Goal: Find specific page/section: Find specific page/section

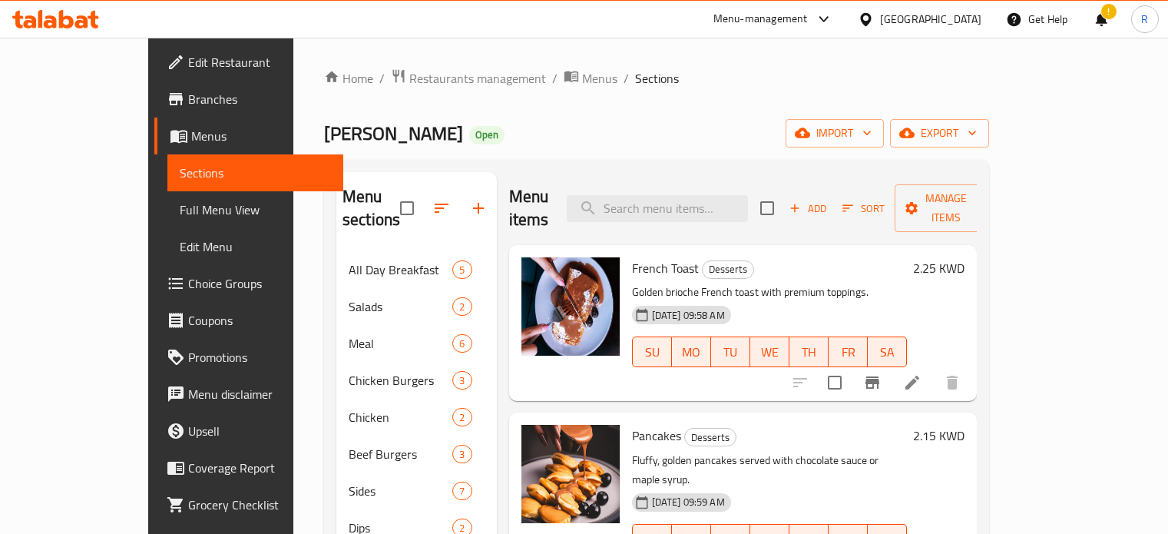
scroll to position [215, 0]
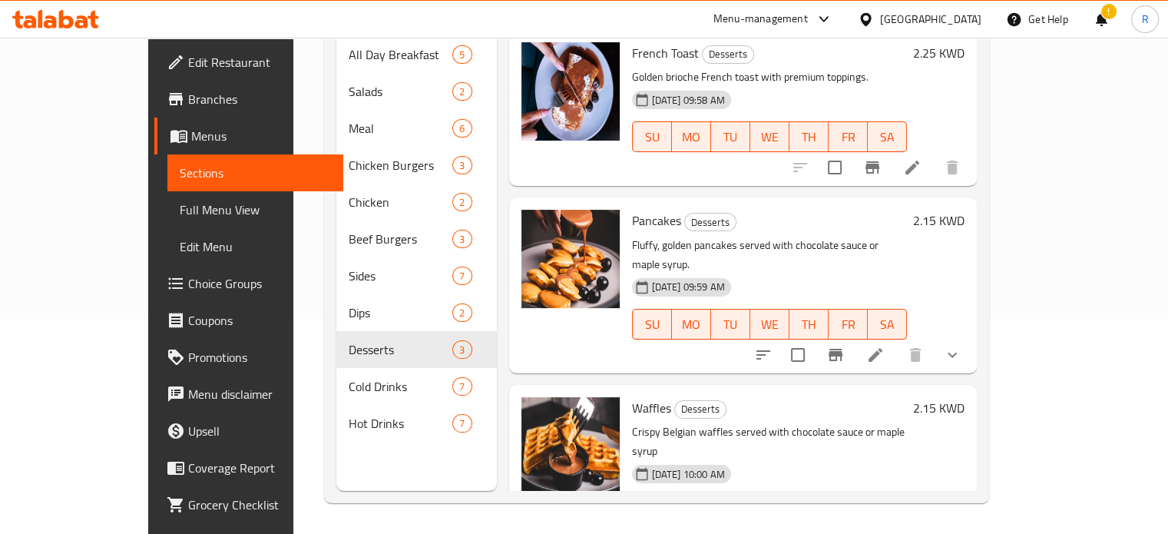
click at [833, 12] on icon at bounding box center [824, 19] width 18 height 18
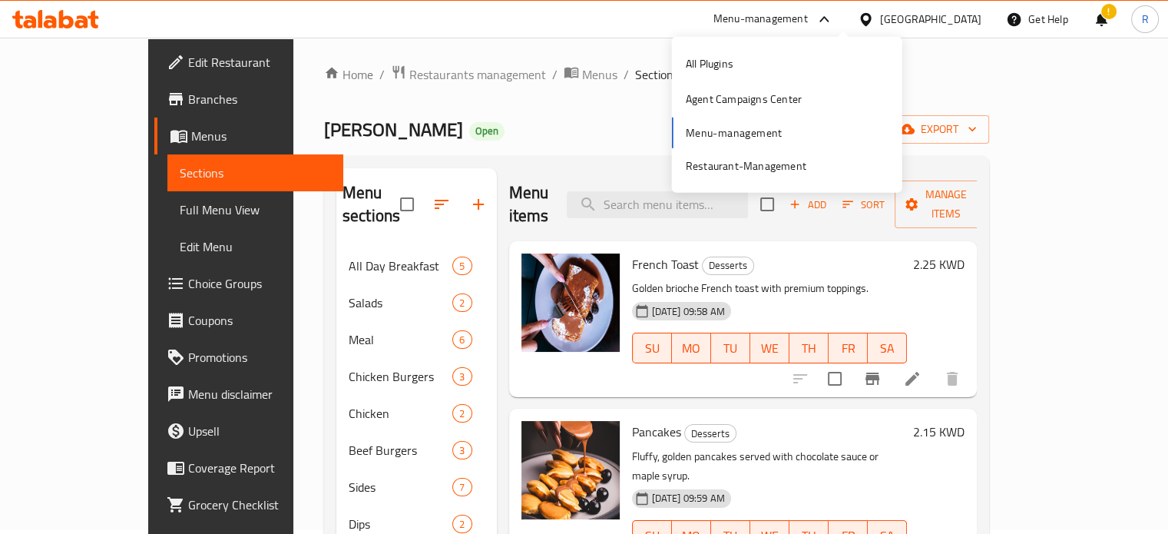
scroll to position [0, 0]
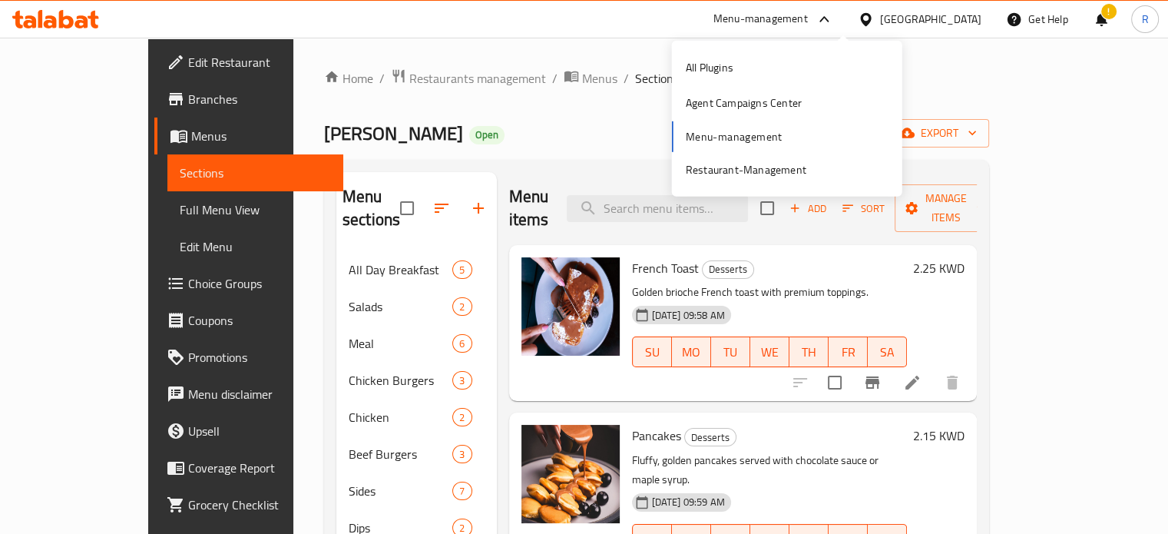
click at [188, 104] on span "Branches" at bounding box center [259, 99] width 143 height 18
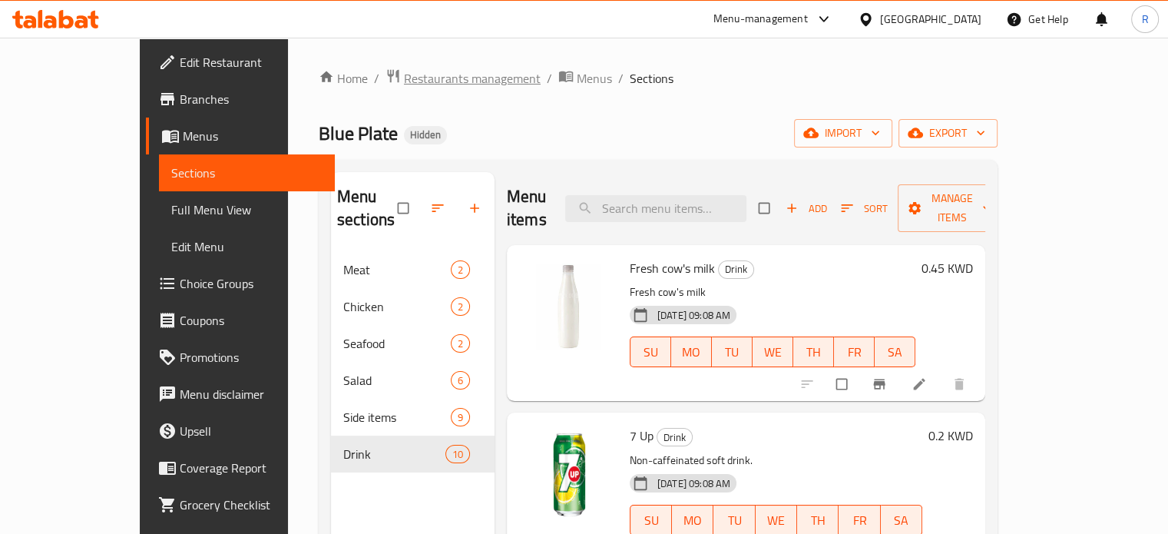
click at [409, 77] on span "Restaurants management" at bounding box center [472, 78] width 137 height 18
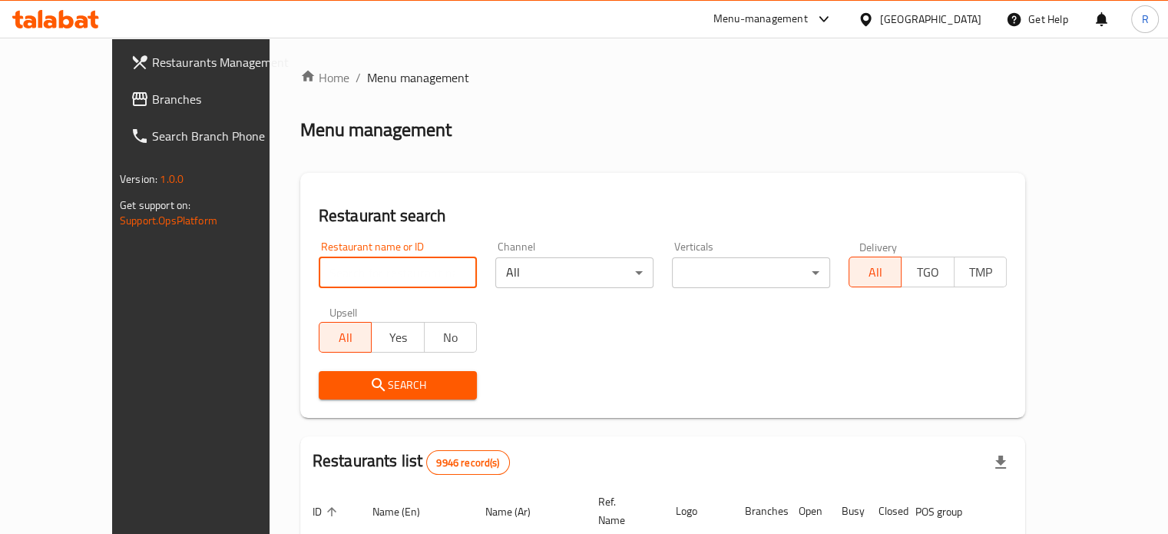
drag, startPoint x: 353, startPoint y: 274, endPoint x: 342, endPoint y: 276, distance: 10.9
click at [350, 274] on input "search" at bounding box center [398, 272] width 158 height 31
click at [342, 280] on input "pablo lange" at bounding box center [398, 272] width 158 height 31
type input "pablo"
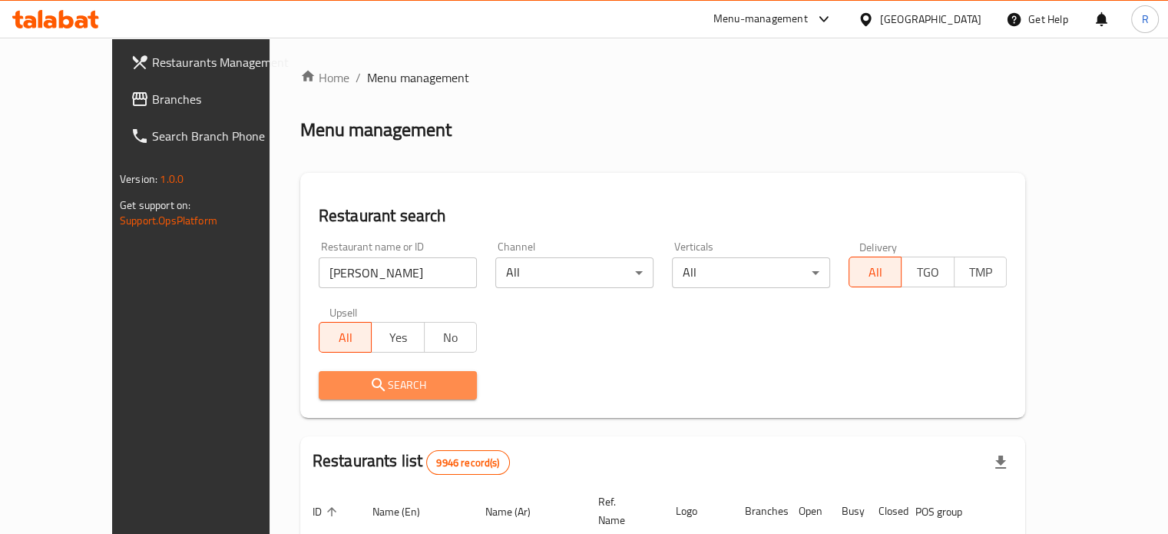
click at [331, 393] on span "Search" at bounding box center [398, 385] width 134 height 19
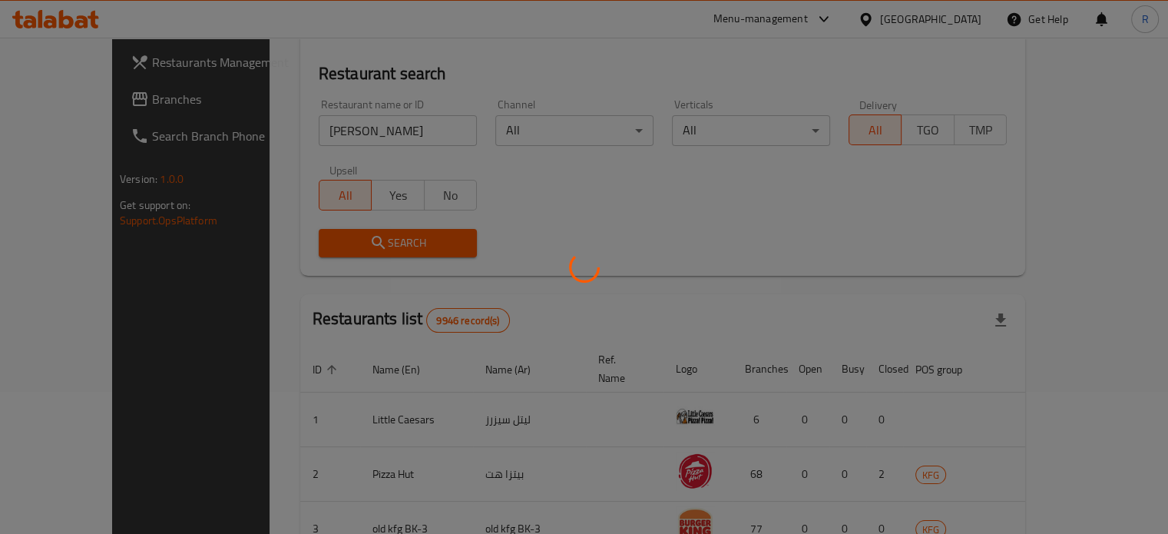
scroll to position [282, 0]
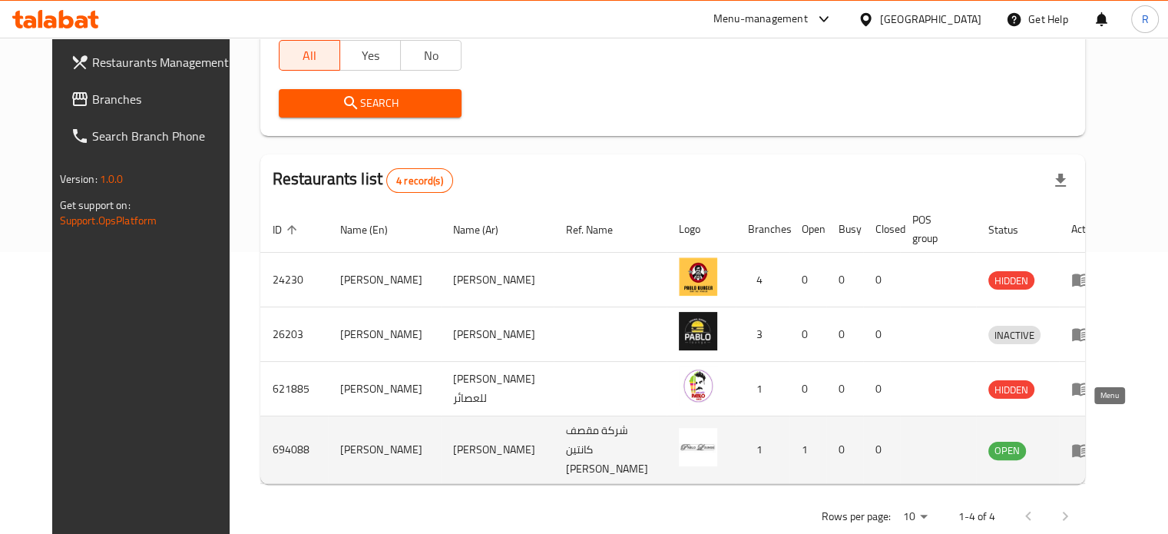
click at [1087, 448] on icon "enhanced table" at bounding box center [1083, 451] width 5 height 6
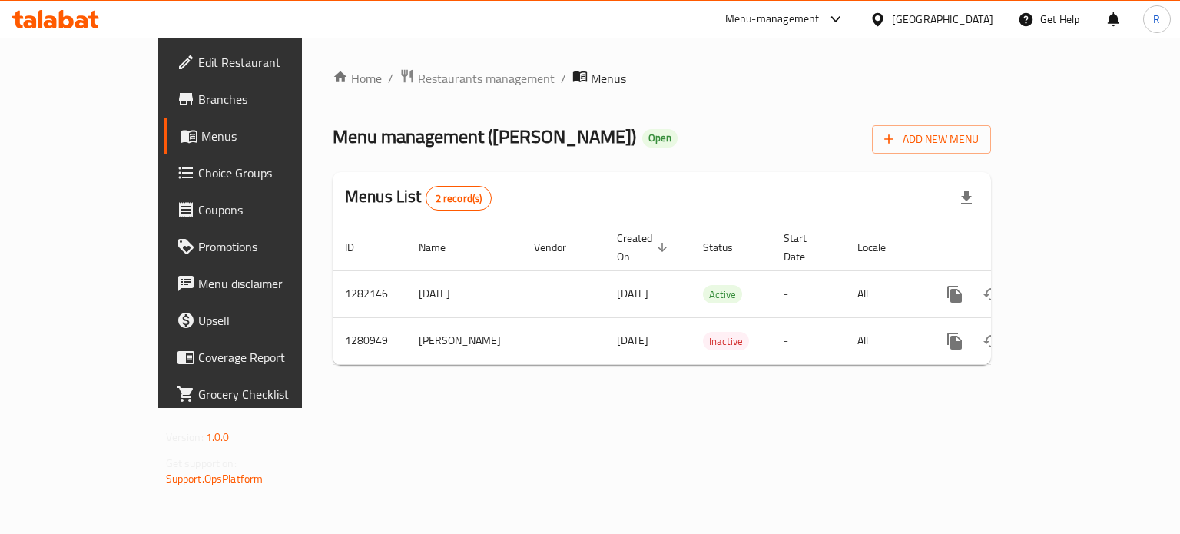
click at [198, 96] on span "Branches" at bounding box center [270, 99] width 145 height 18
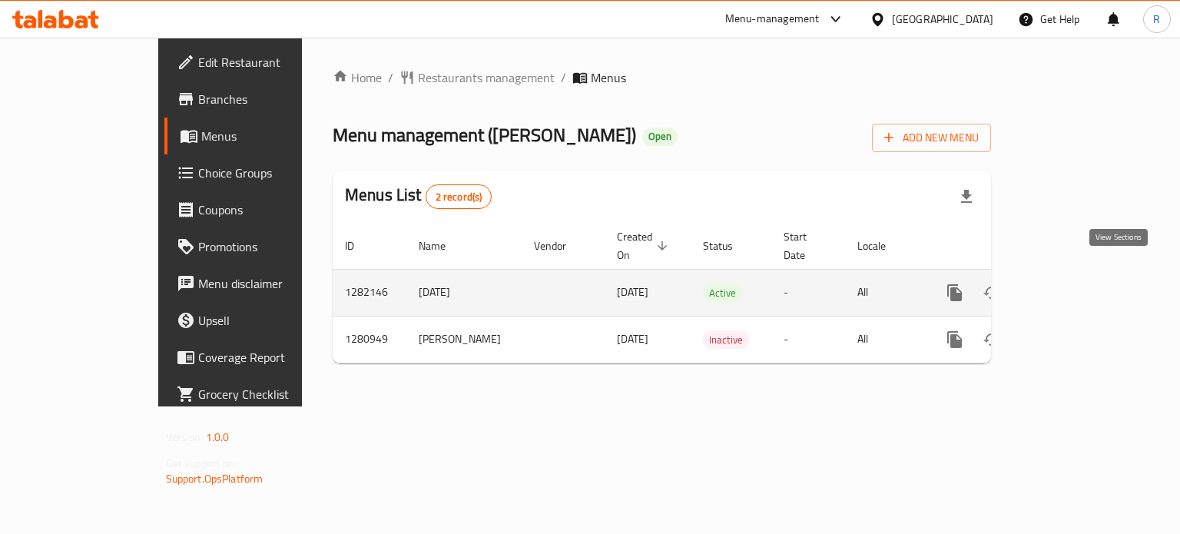
click at [1084, 274] on link "enhanced table" at bounding box center [1065, 292] width 37 height 37
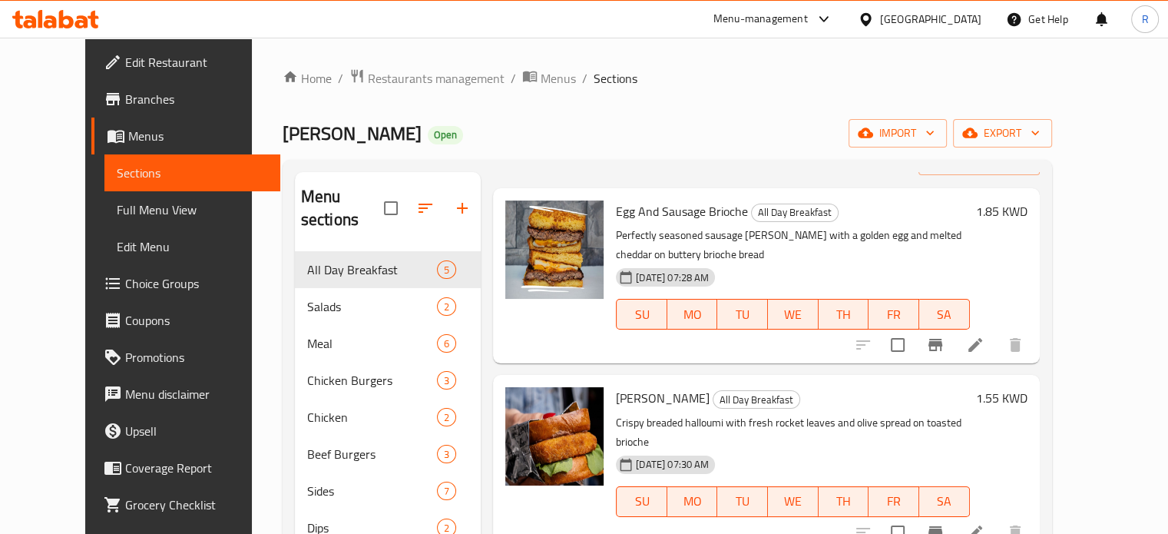
scroll to position [77, 0]
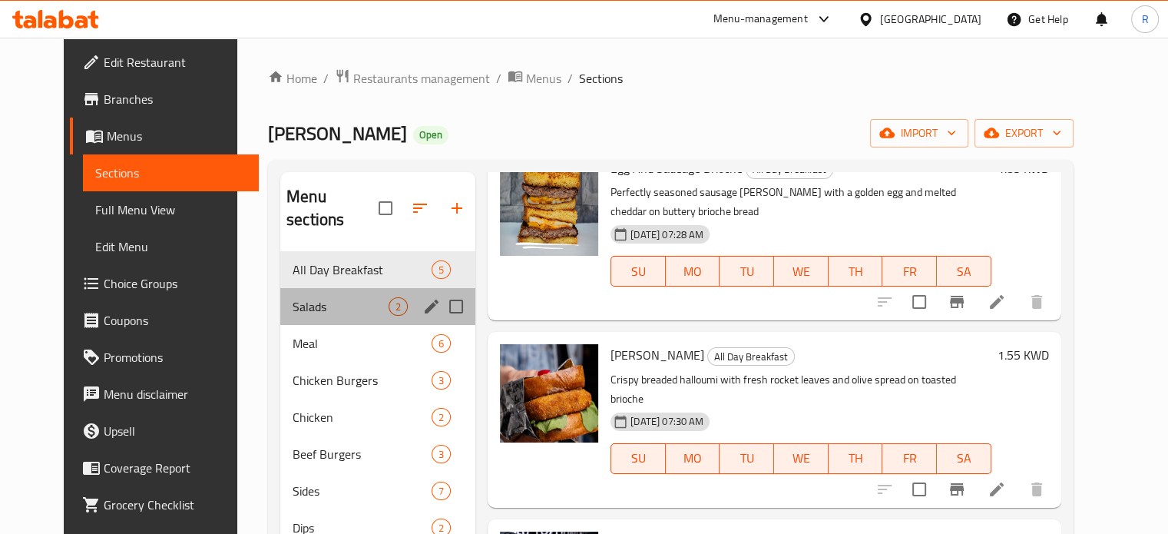
click at [332, 288] on div "Salads 2" at bounding box center [377, 306] width 195 height 37
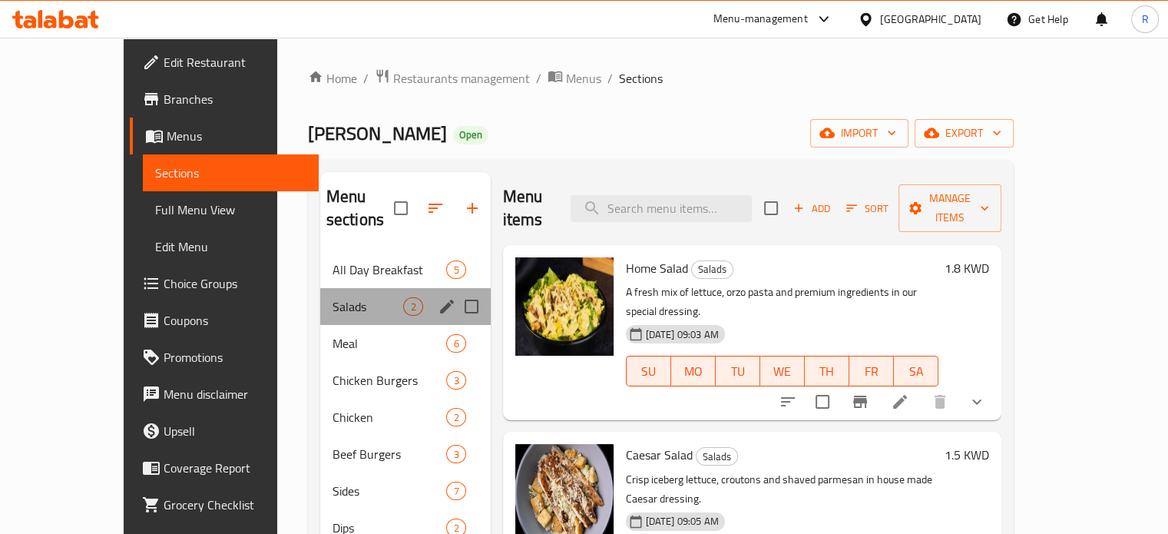
click at [332, 294] on div "Salads 2" at bounding box center [405, 306] width 170 height 37
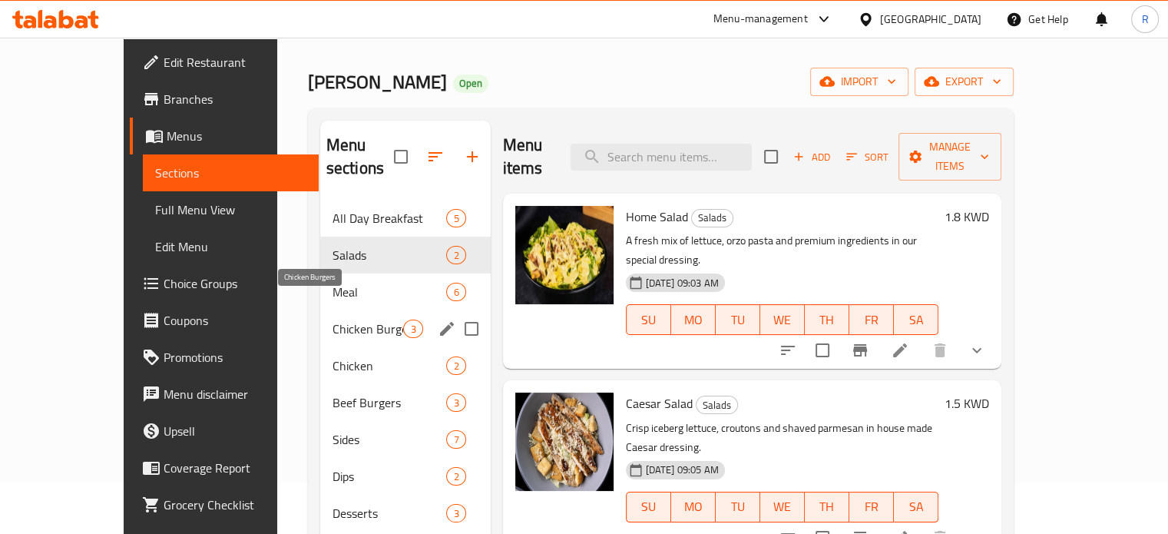
scroll to position [77, 0]
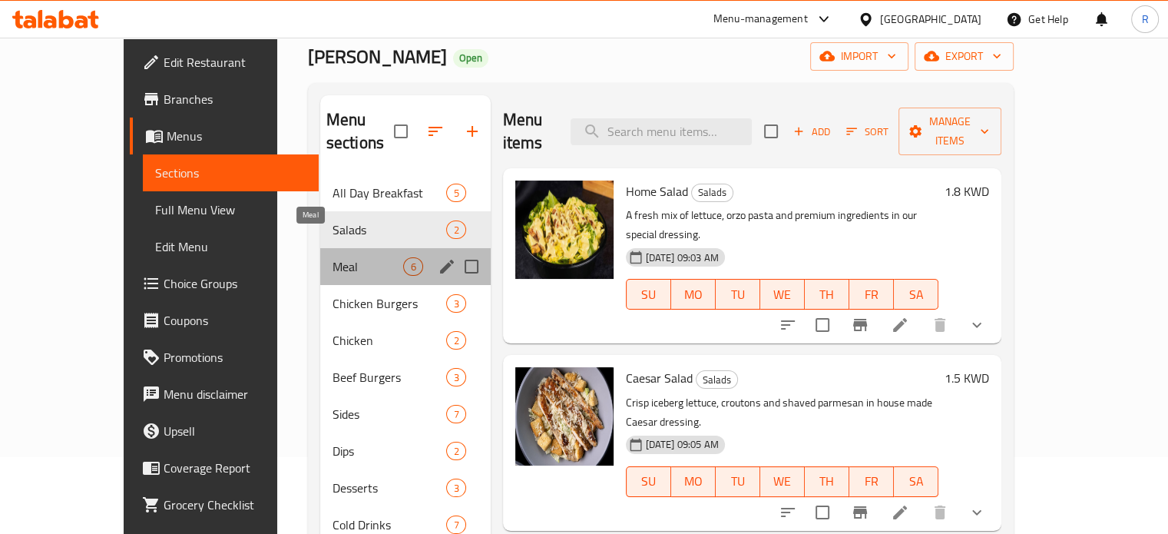
click at [333, 257] on span "Meal" at bounding box center [368, 266] width 71 height 18
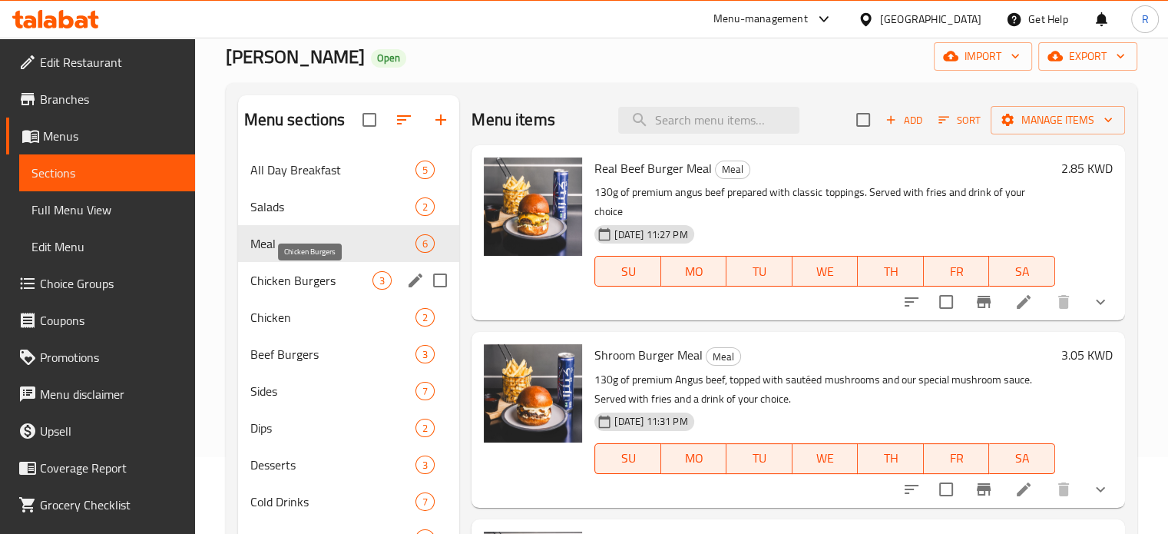
click at [341, 286] on span "Chicken Burgers" at bounding box center [311, 280] width 123 height 18
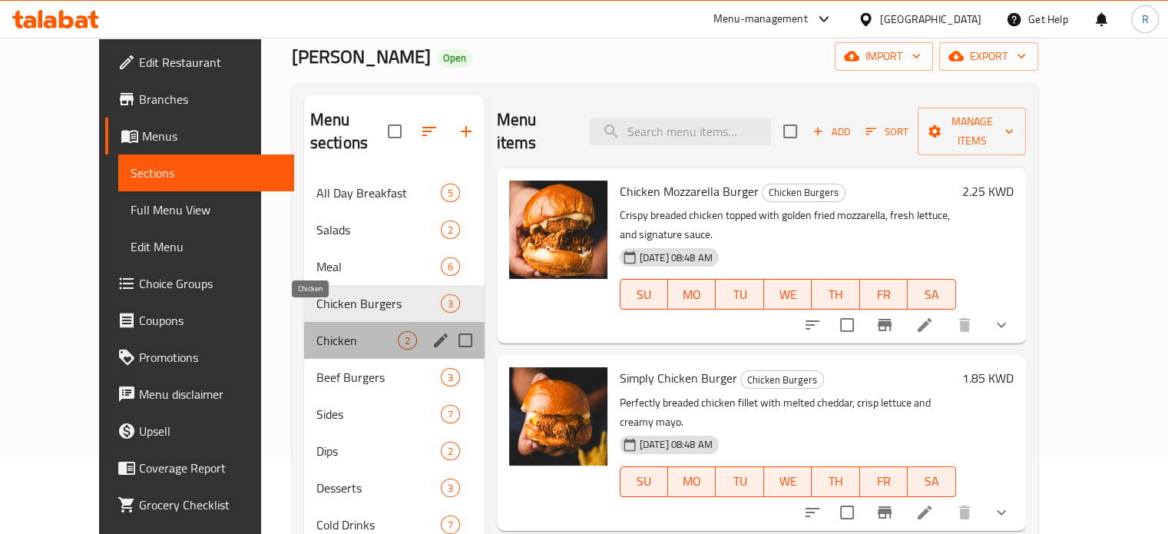
click at [336, 331] on span "Chicken" at bounding box center [356, 340] width 81 height 18
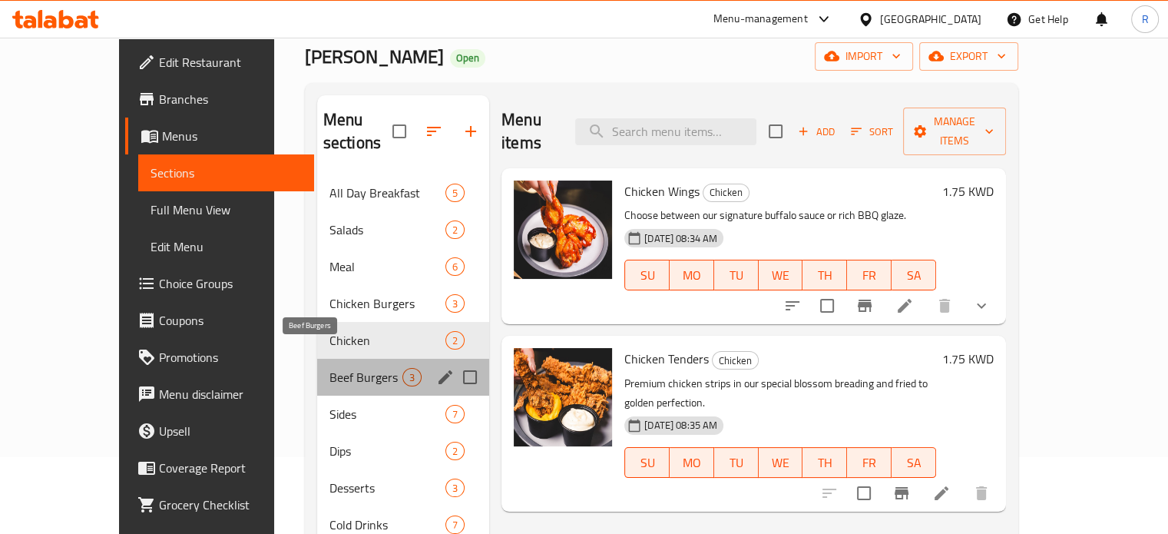
click at [353, 368] on span "Beef Burgers" at bounding box center [365, 377] width 73 height 18
